Goal: Task Accomplishment & Management: Use online tool/utility

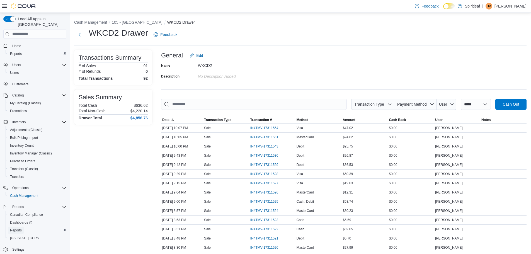
click at [15, 228] on span "Reports" at bounding box center [16, 230] width 12 height 4
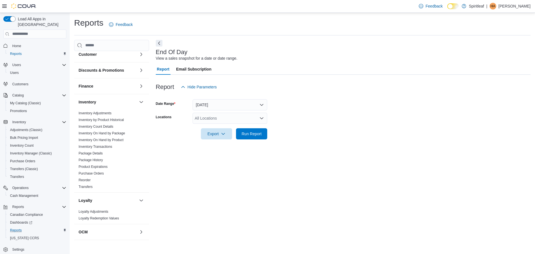
scroll to position [84, 0]
click at [202, 118] on div "All Locations" at bounding box center [229, 118] width 75 height 11
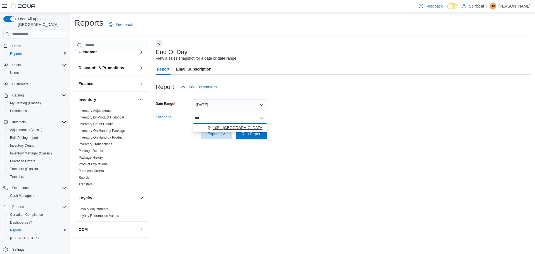
type input "***"
click at [225, 126] on span "105 - [GEOGRAPHIC_DATA]" at bounding box center [238, 128] width 51 height 6
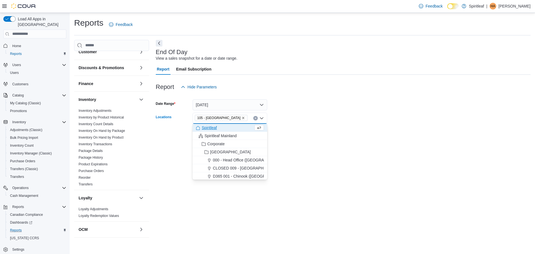
drag, startPoint x: 325, startPoint y: 119, endPoint x: 211, endPoint y: 128, distance: 114.2
click at [323, 121] on form "Date Range [DATE] Locations 105 - [GEOGRAPHIC_DATA] Combo box. Selected. 105 - …" at bounding box center [343, 115] width 375 height 47
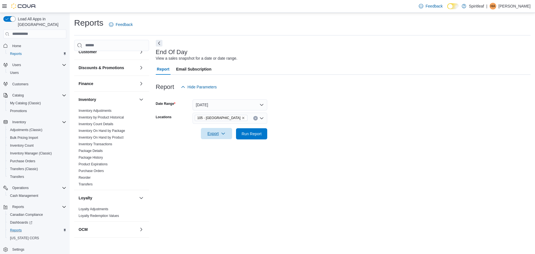
click at [215, 131] on span "Export" at bounding box center [216, 133] width 25 height 11
click at [225, 155] on span "Export to Pdf" at bounding box center [217, 156] width 25 height 4
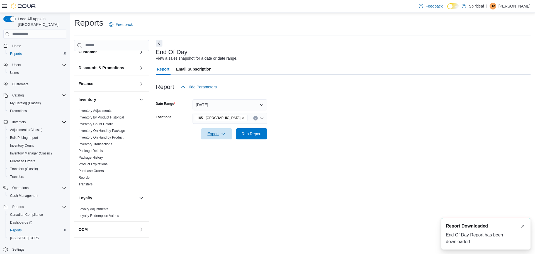
scroll to position [0, 0]
